Goal: Check status: Check status

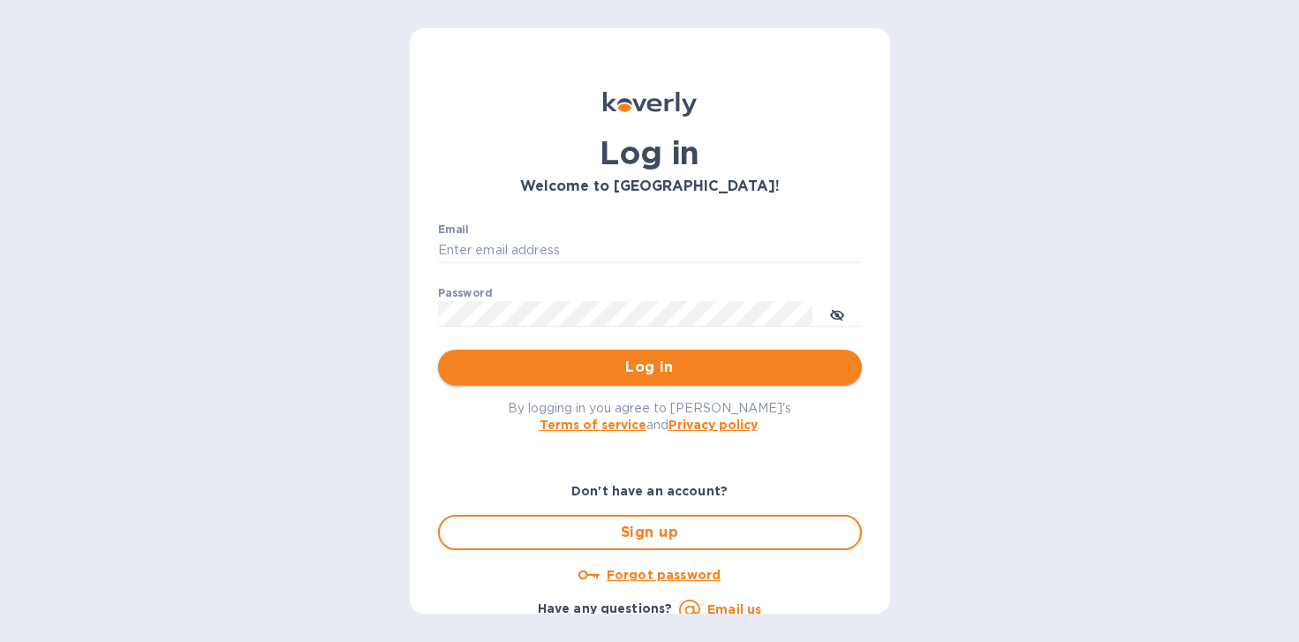
type input "[EMAIL_ADDRESS][DOMAIN_NAME]"
click at [618, 366] on span "Log in" at bounding box center [650, 367] width 396 height 21
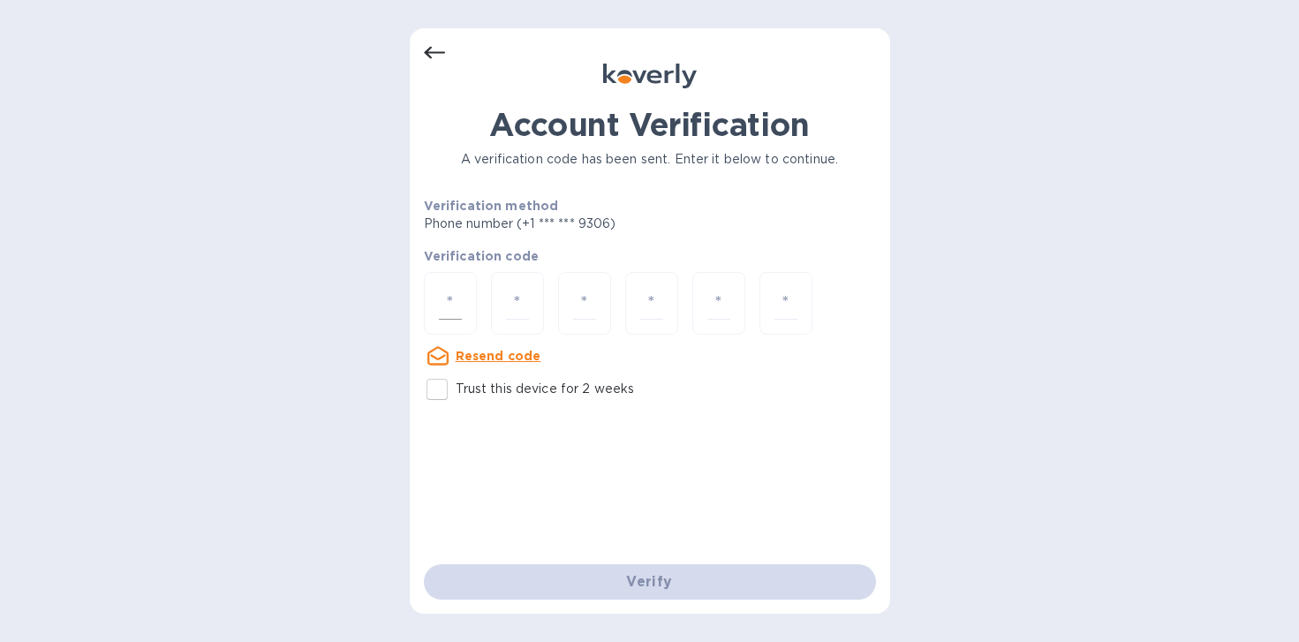
click at [454, 305] on input "number" at bounding box center [450, 303] width 23 height 33
drag, startPoint x: 456, startPoint y: 303, endPoint x: 475, endPoint y: 302, distance: 19.4
click at [456, 303] on input "number" at bounding box center [450, 303] width 23 height 33
type input "3"
type input "0"
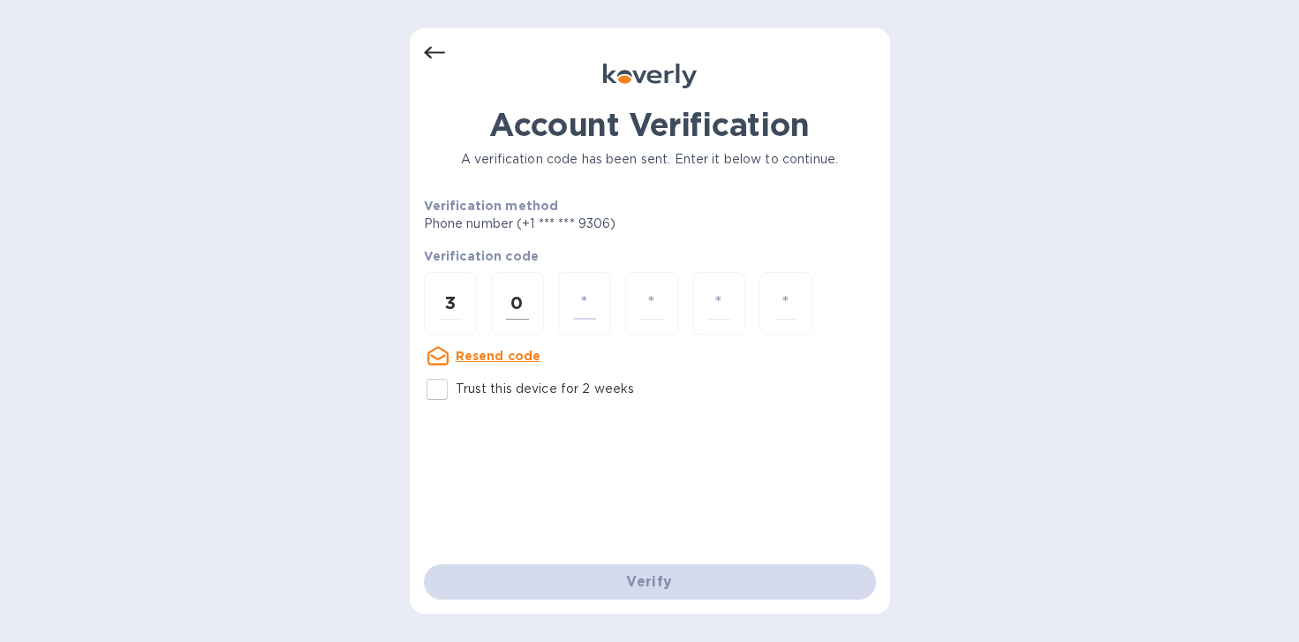
type input "8"
type input "5"
type input "3"
type input "5"
type input "8"
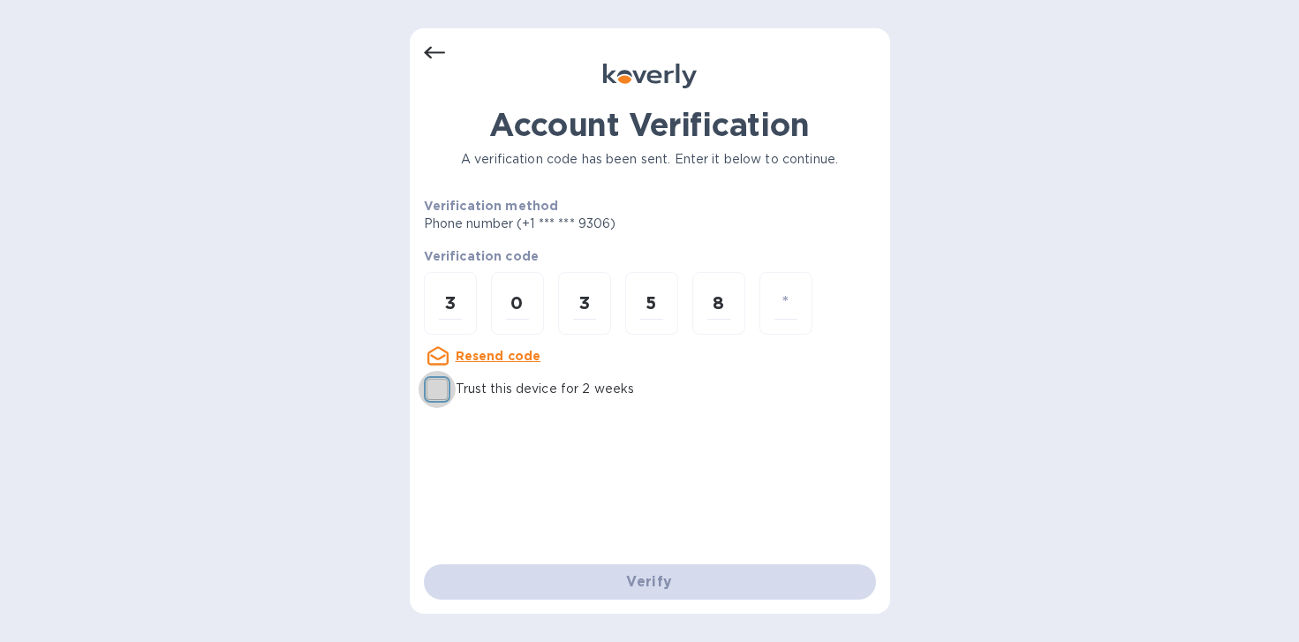
click at [492, 381] on p "Trust this device for 2 weeks" at bounding box center [545, 389] width 179 height 19
click at [456, 381] on input "Trust this device for 2 weeks" at bounding box center [437, 389] width 37 height 37
checkbox input "true"
click at [785, 304] on input "number" at bounding box center [785, 303] width 23 height 33
type input "3"
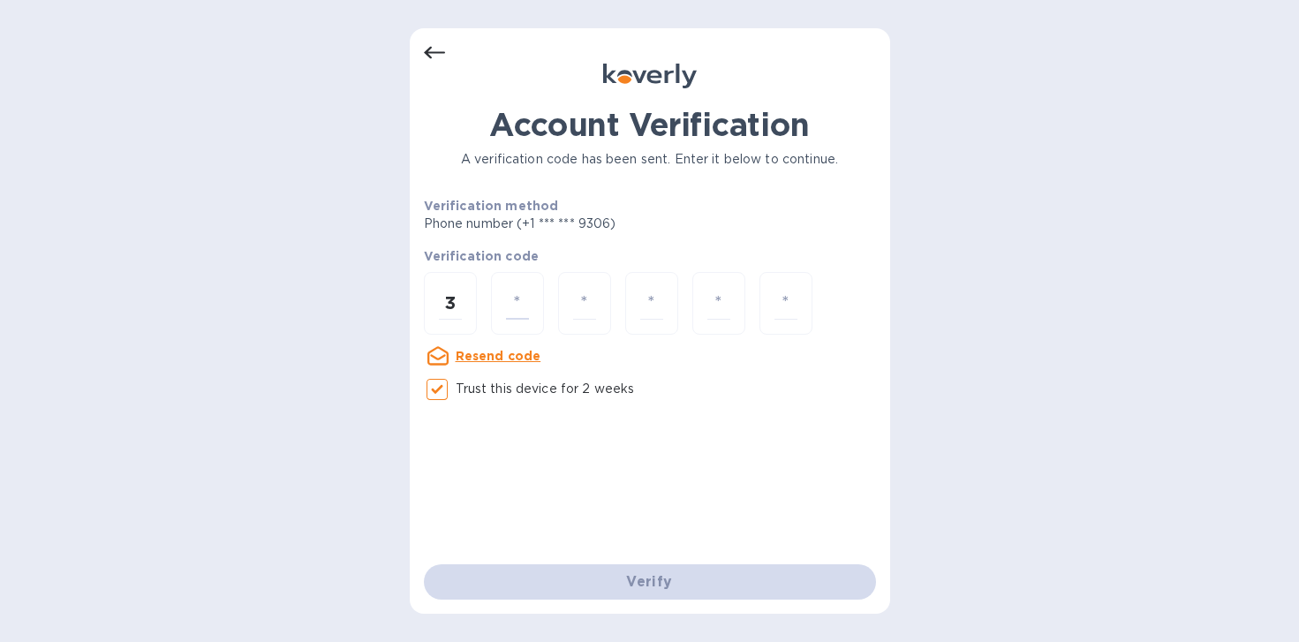
type input "0"
type input "8"
type input "3"
type input "5"
type input "8"
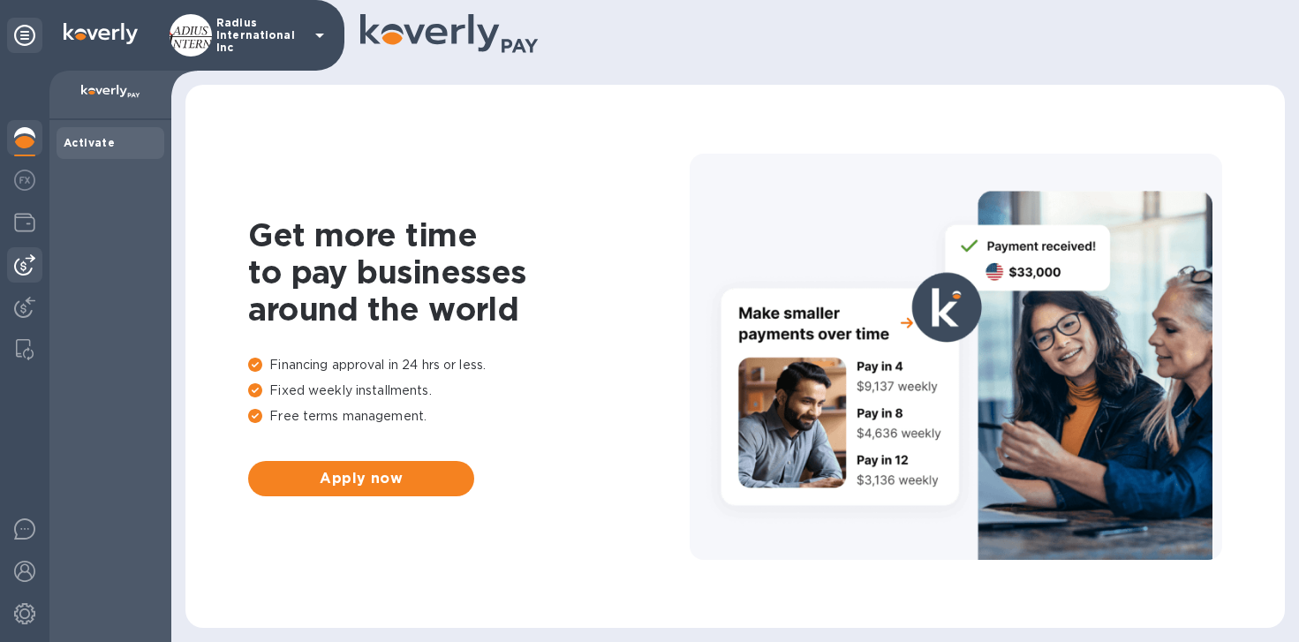
click at [32, 269] on img at bounding box center [24, 264] width 21 height 21
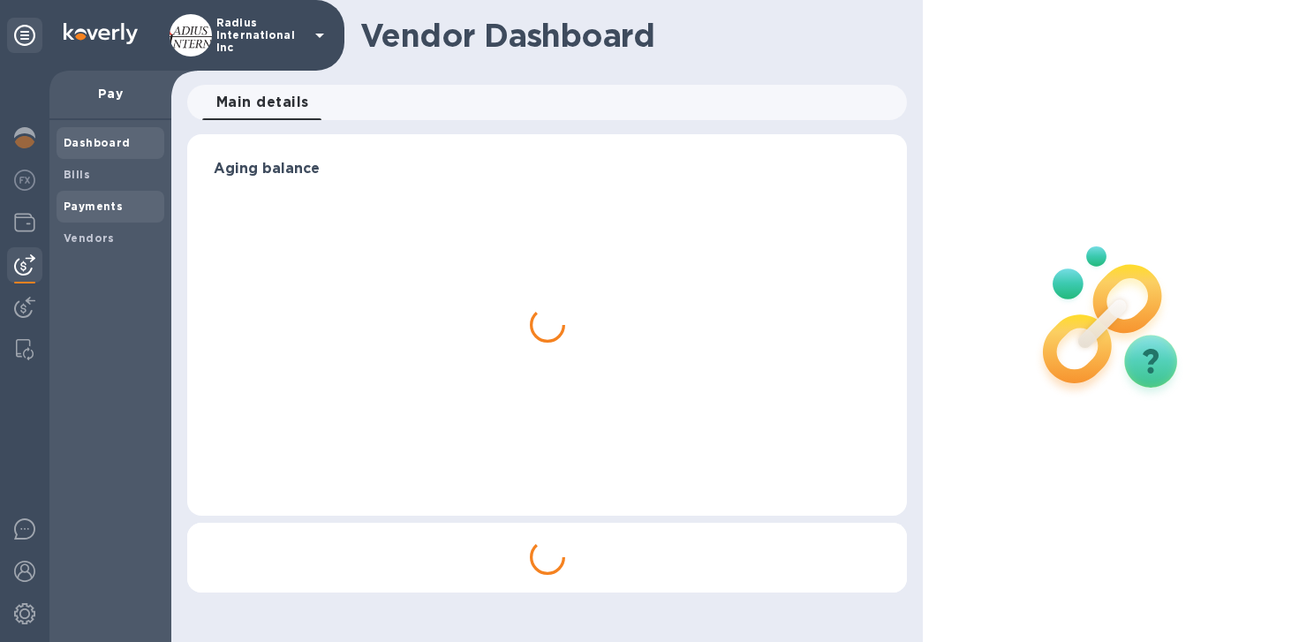
click at [109, 203] on b "Payments" at bounding box center [93, 206] width 59 height 13
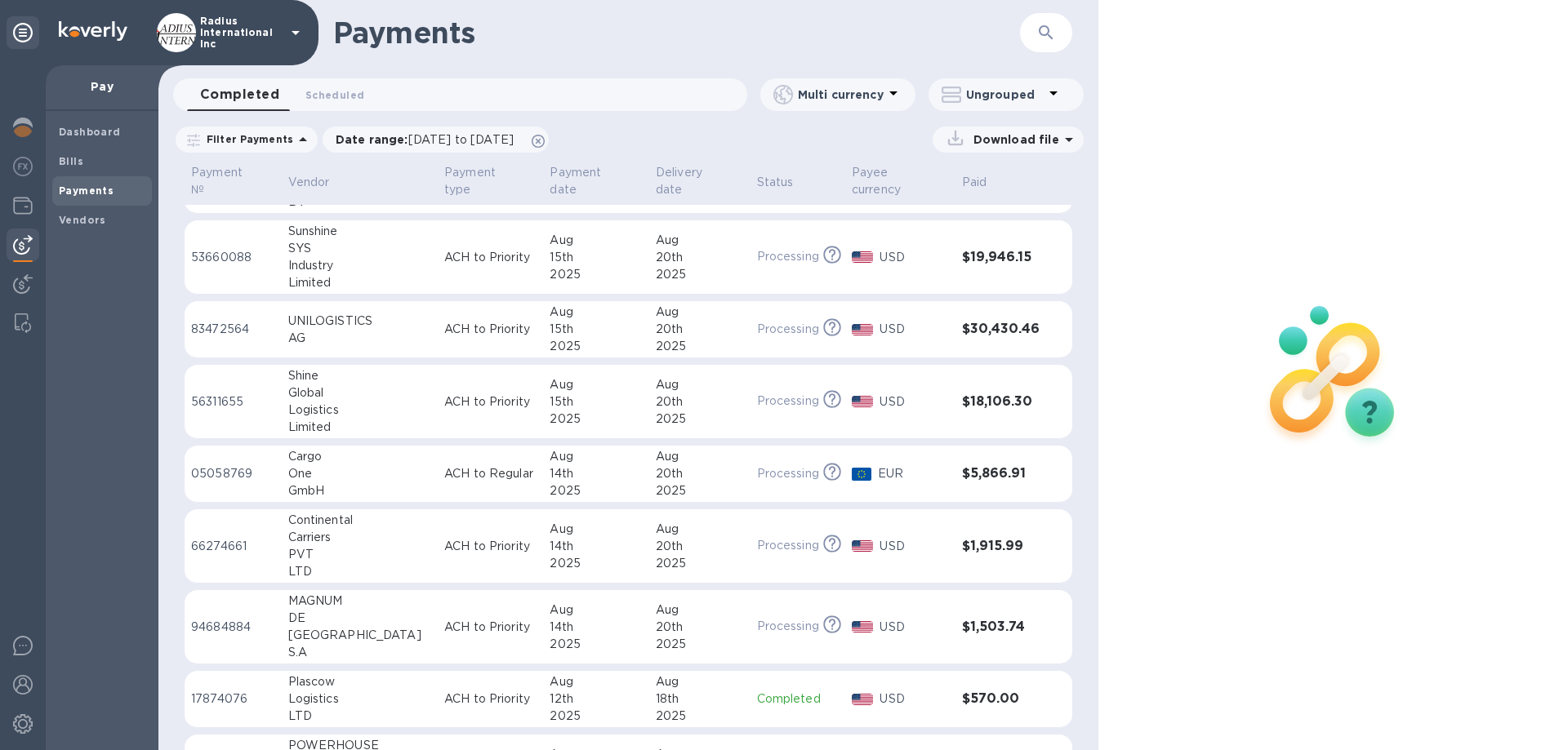
scroll to position [245, 0]
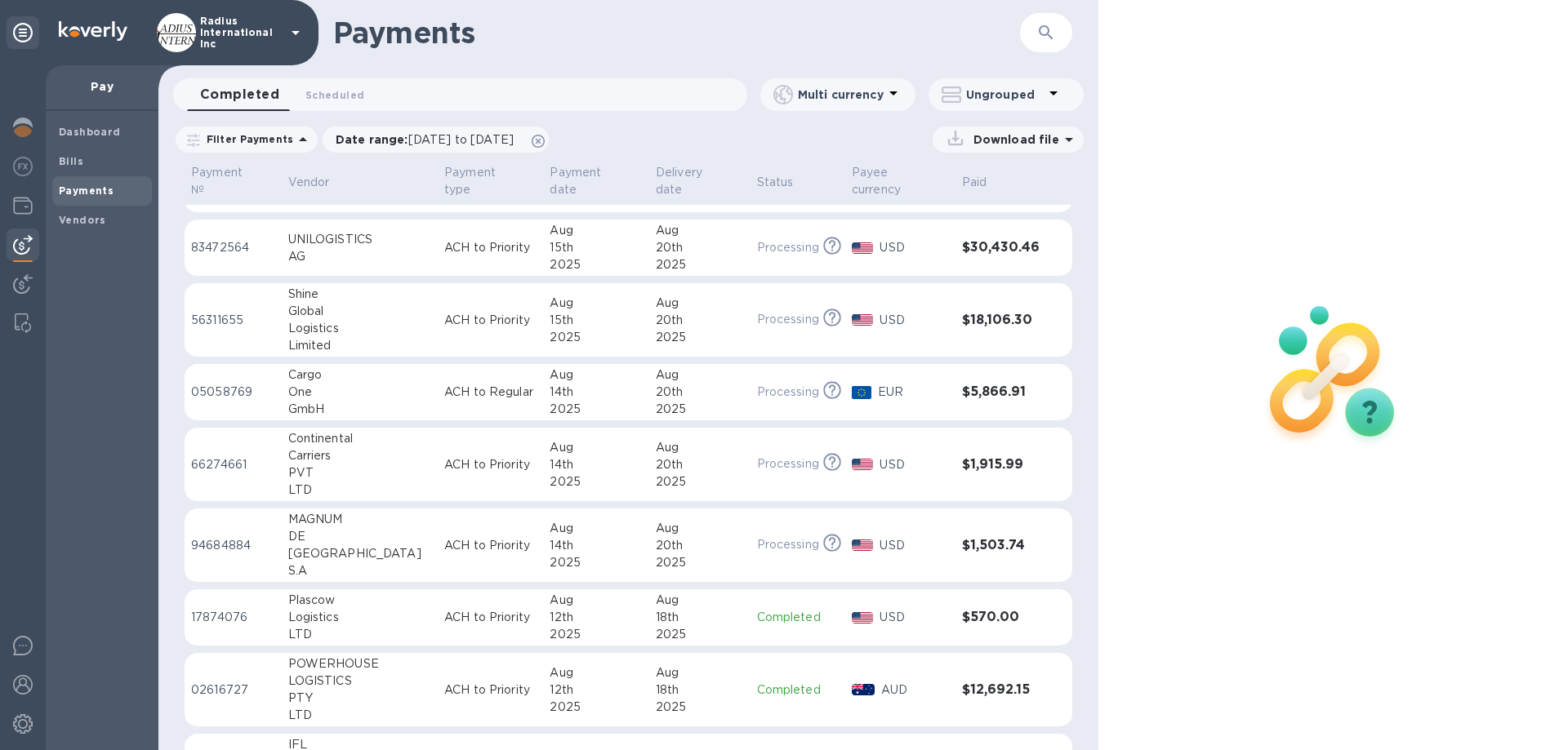
drag, startPoint x: 479, startPoint y: 658, endPoint x: 580, endPoint y: 633, distance: 104.0
click at [479, 593] on td "ACH to Priority" at bounding box center [490, 690] width 105 height 74
